Goal: Task Accomplishment & Management: Manage account settings

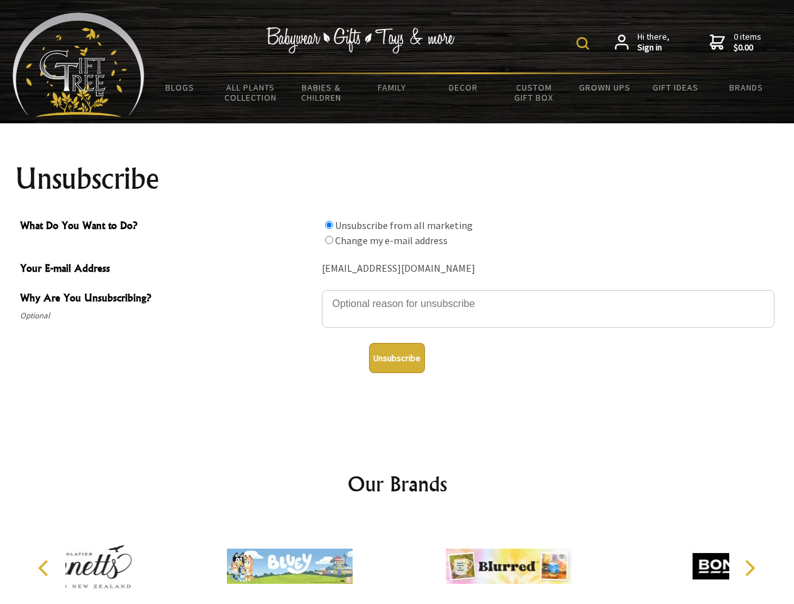
click at [585, 43] on img at bounding box center [583, 43] width 13 height 13
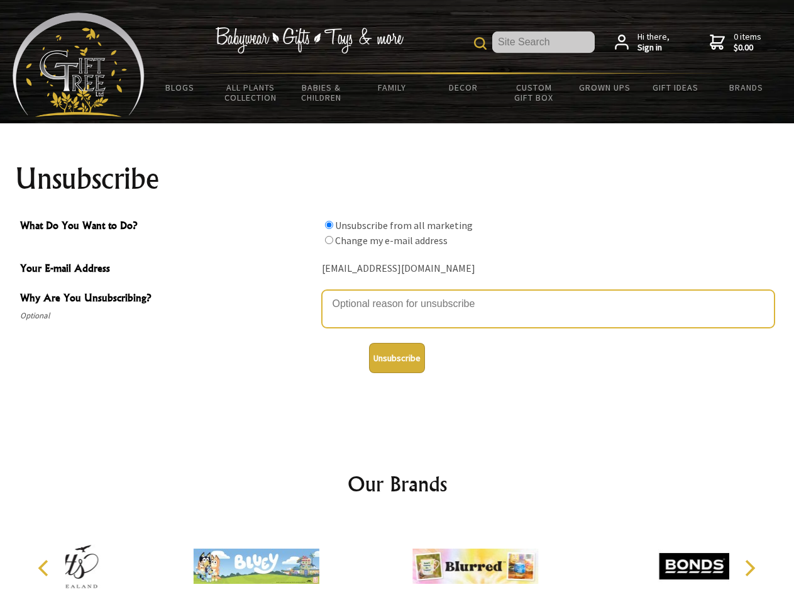
click at [397, 294] on textarea "Why Are You Unsubscribing?" at bounding box center [548, 309] width 453 height 38
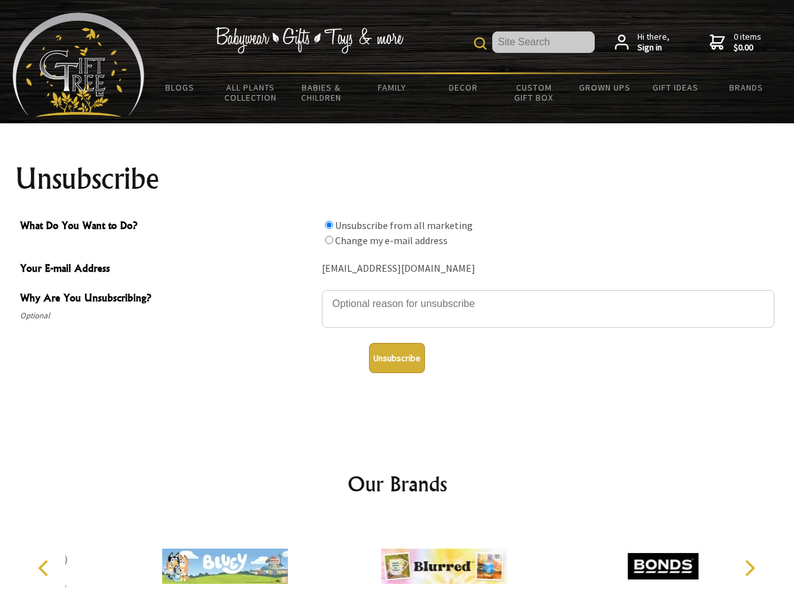
click at [329, 224] on input "What Do You Want to Do?" at bounding box center [329, 225] width 8 height 8
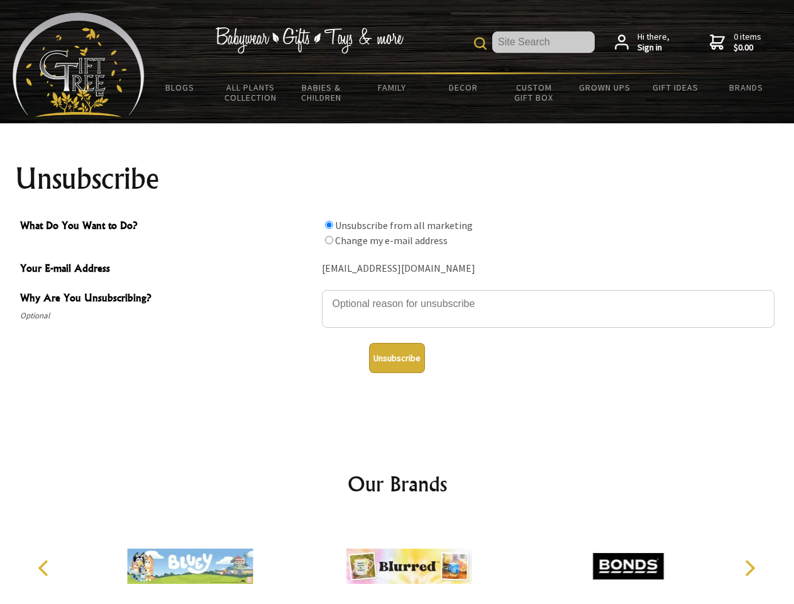
click at [329, 240] on input "What Do You Want to Do?" at bounding box center [329, 240] width 8 height 8
radio input "true"
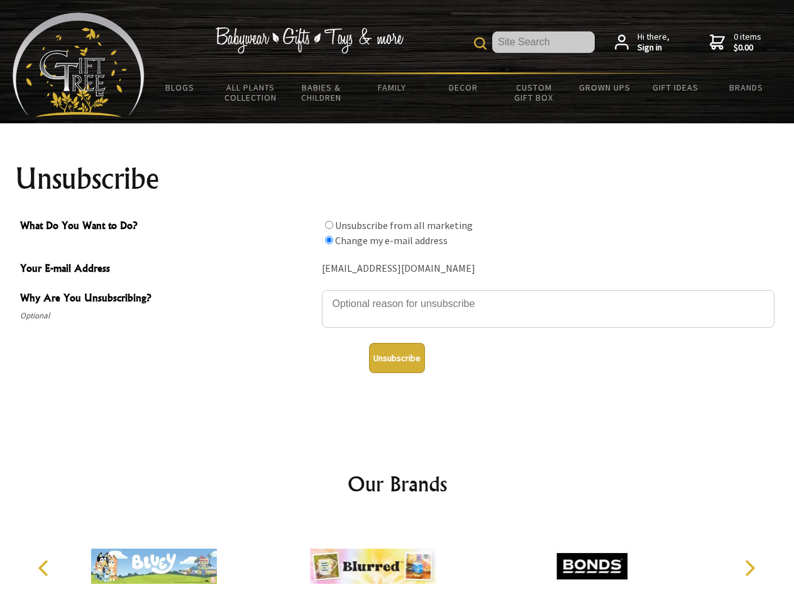
click at [397, 358] on button "Unsubscribe" at bounding box center [397, 358] width 56 height 30
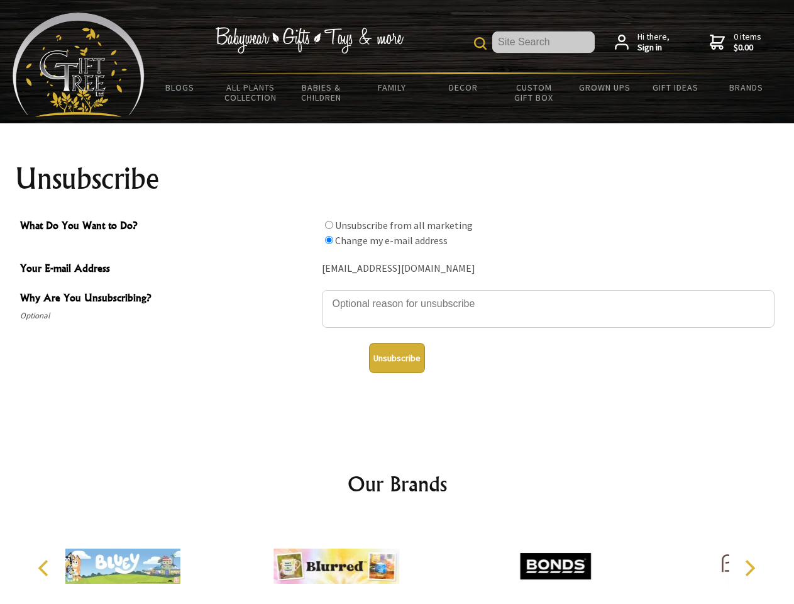
click at [397, 561] on img at bounding box center [336, 566] width 126 height 94
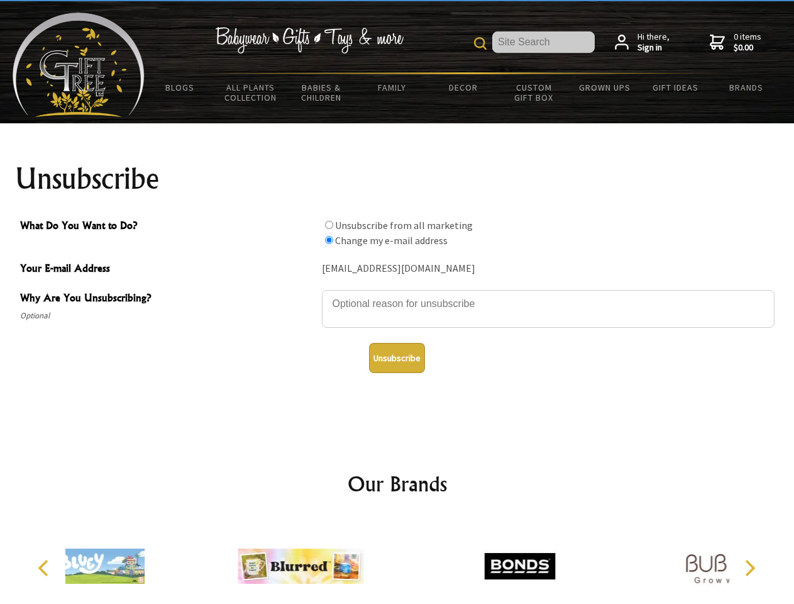
click at [45, 568] on icon "Previous" at bounding box center [44, 568] width 16 height 16
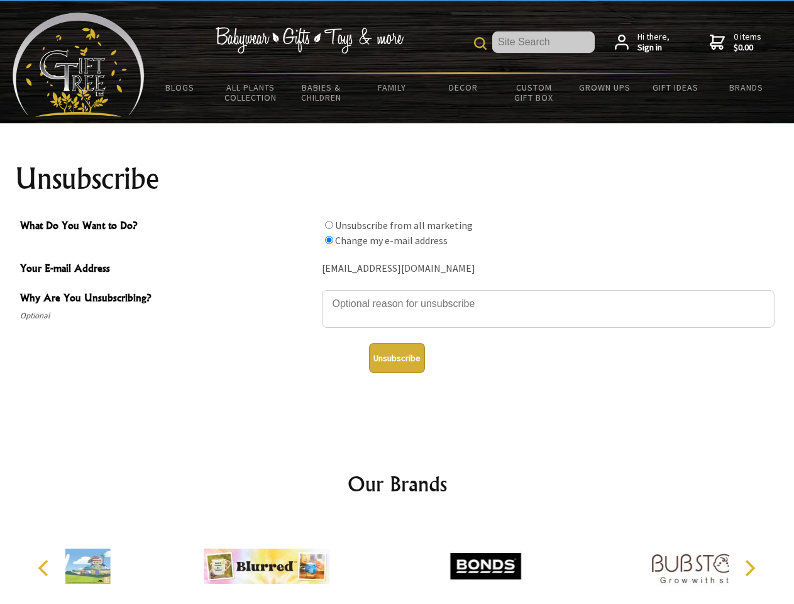
click at [749, 568] on icon "Next" at bounding box center [749, 568] width 16 height 16
